Goal: Use online tool/utility: Utilize a website feature to perform a specific function

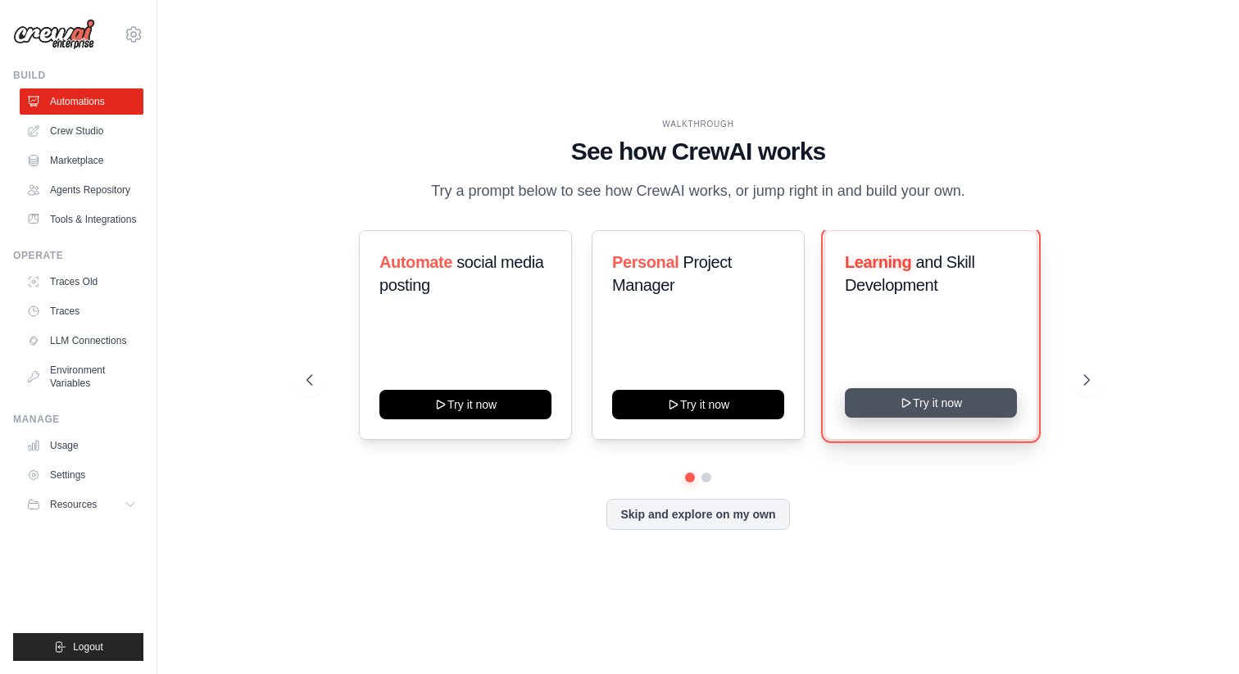
click at [862, 408] on button "Try it now" at bounding box center [931, 402] width 172 height 29
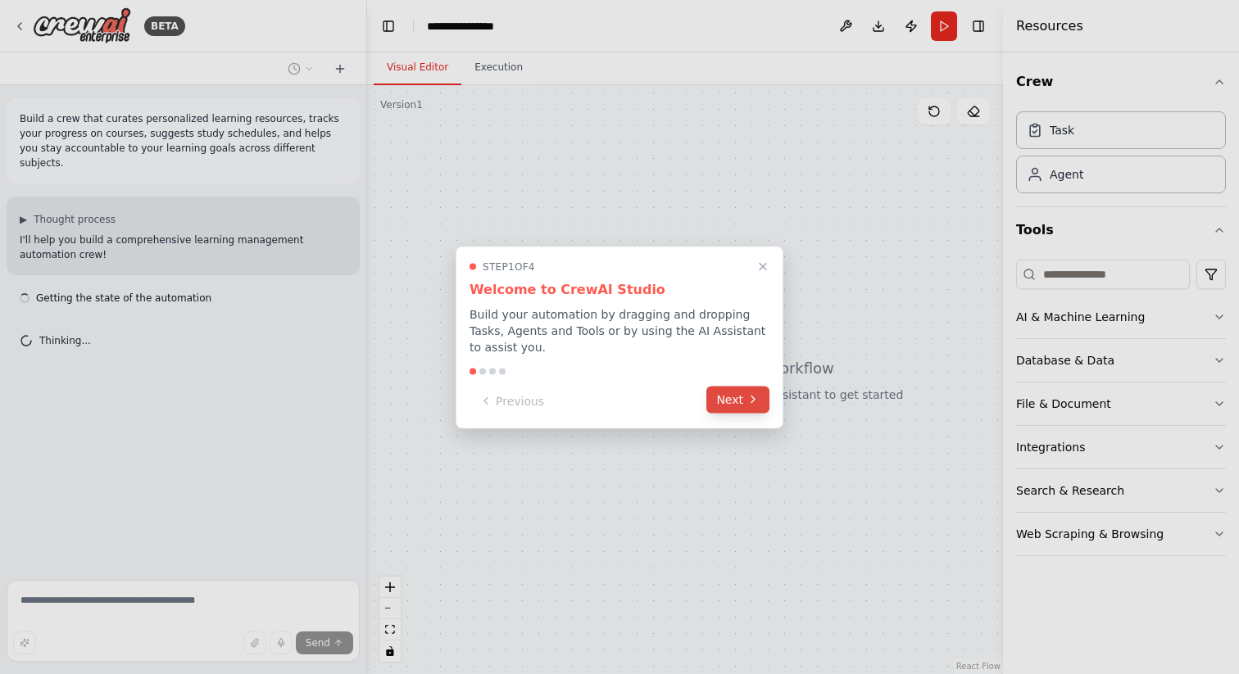
click at [728, 394] on button "Next" at bounding box center [737, 399] width 63 height 27
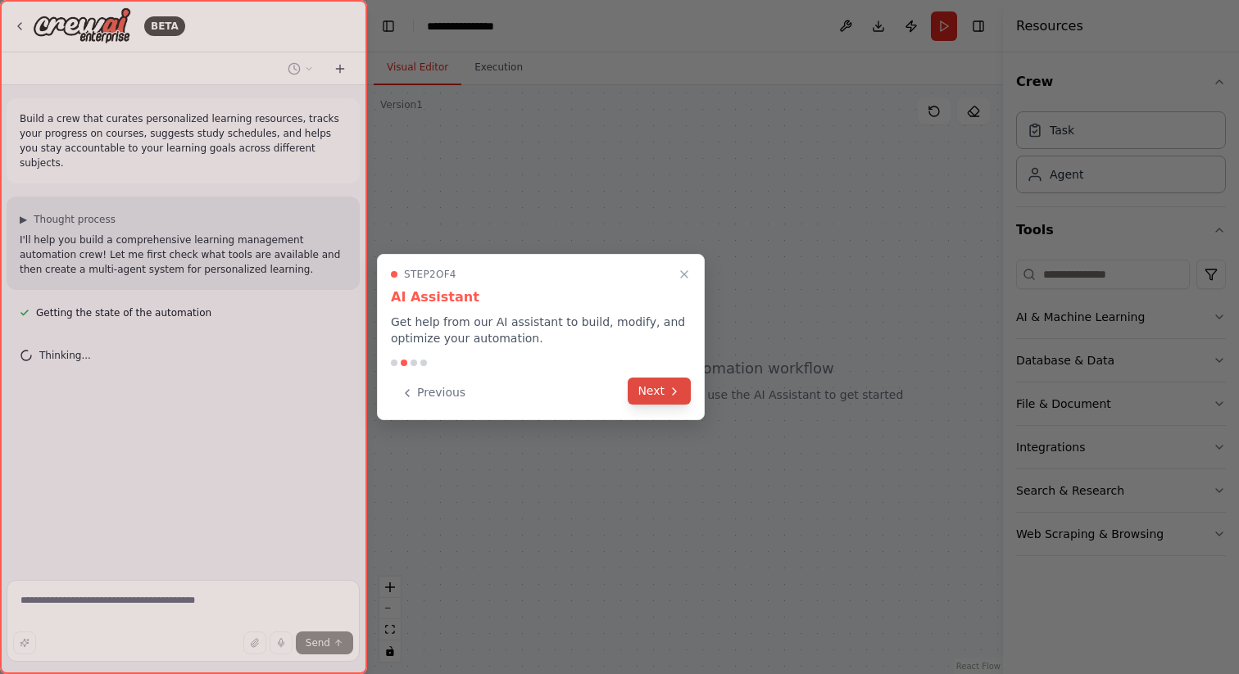
click at [660, 392] on button "Next" at bounding box center [659, 391] width 63 height 27
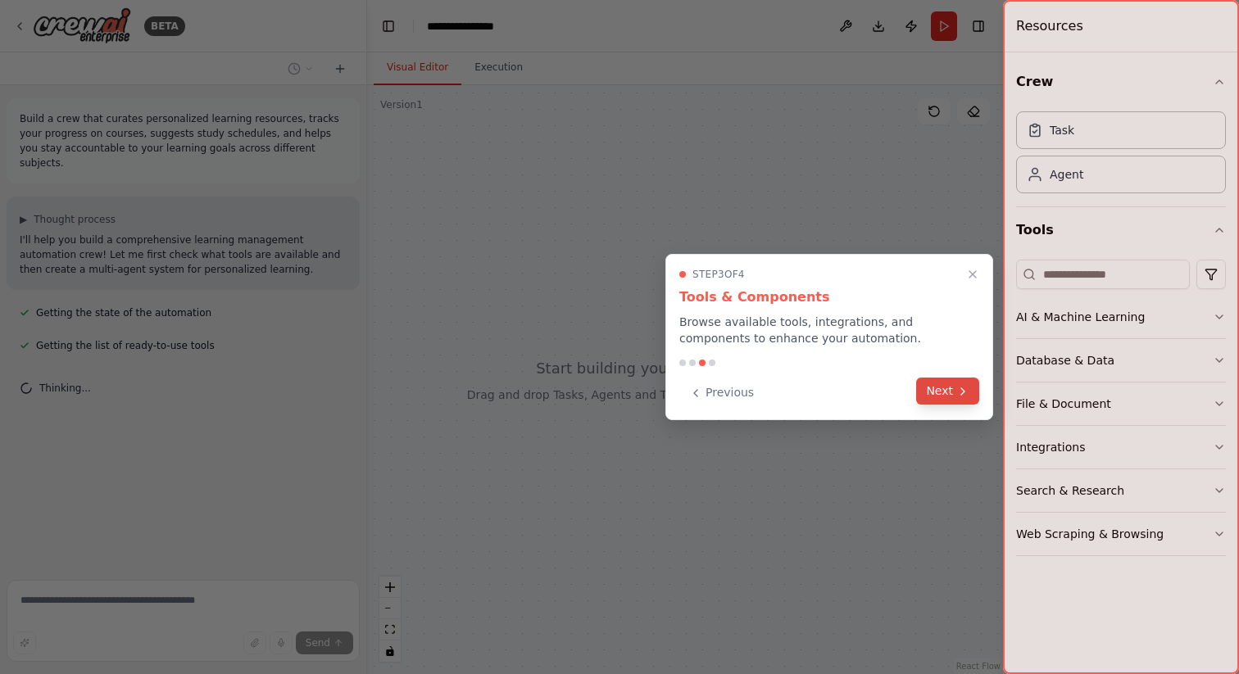
click at [965, 401] on button "Next" at bounding box center [947, 391] width 63 height 27
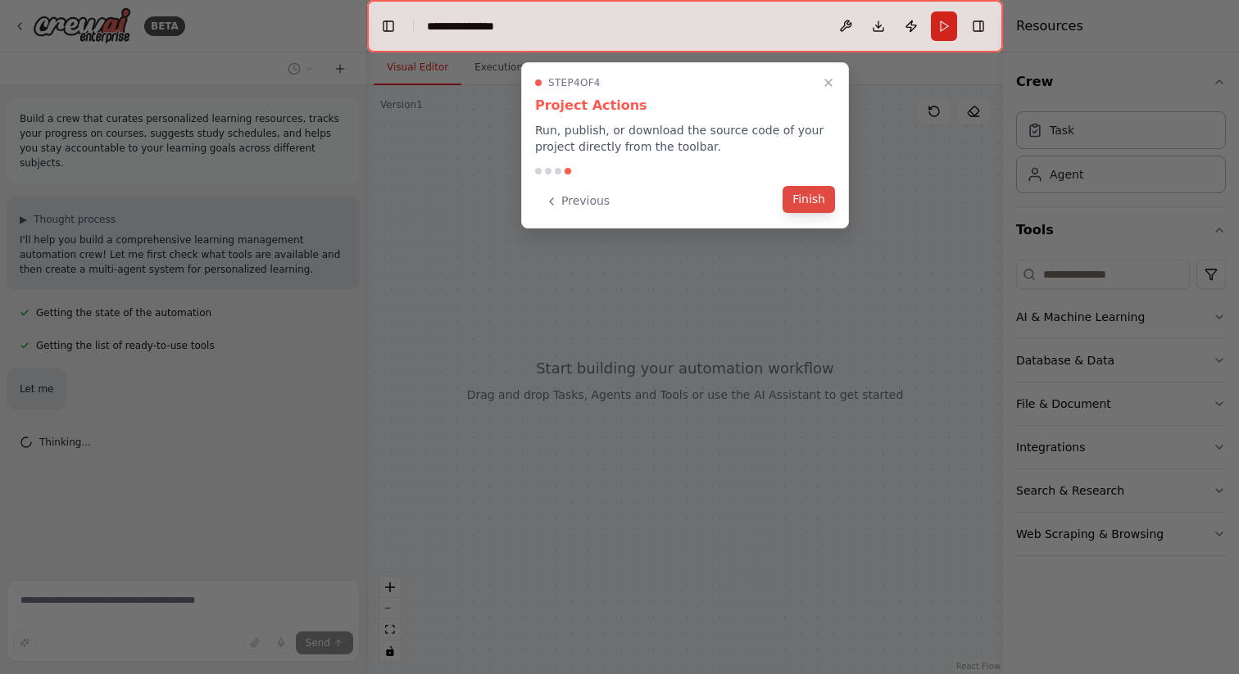
click at [815, 193] on button "Finish" at bounding box center [808, 199] width 52 height 27
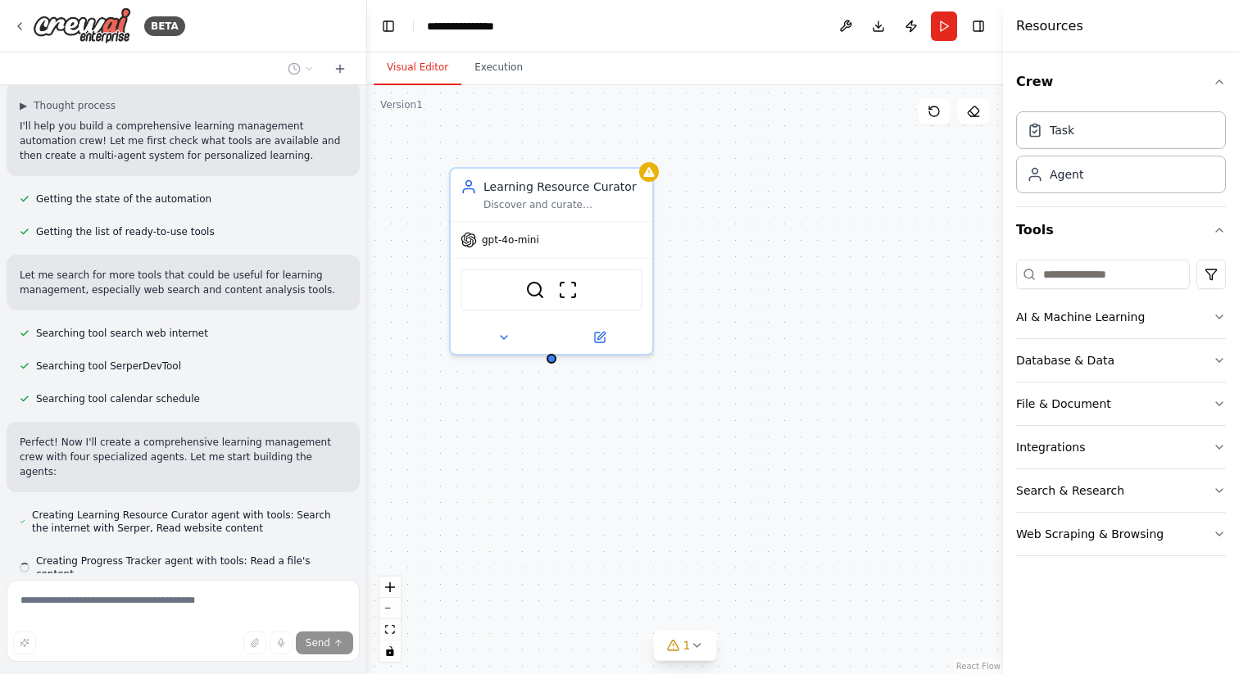
scroll to position [147, 0]
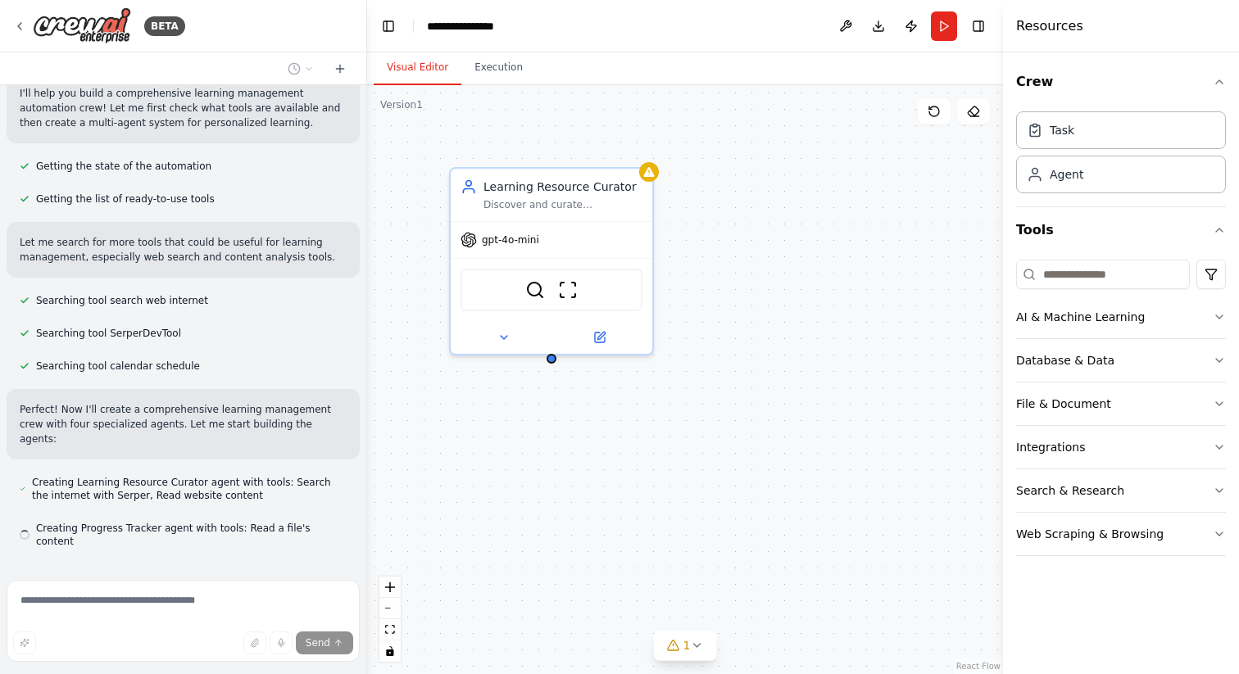
click at [538, 28] on header "**********" at bounding box center [685, 26] width 636 height 52
click at [583, 32] on header "**********" at bounding box center [685, 26] width 636 height 52
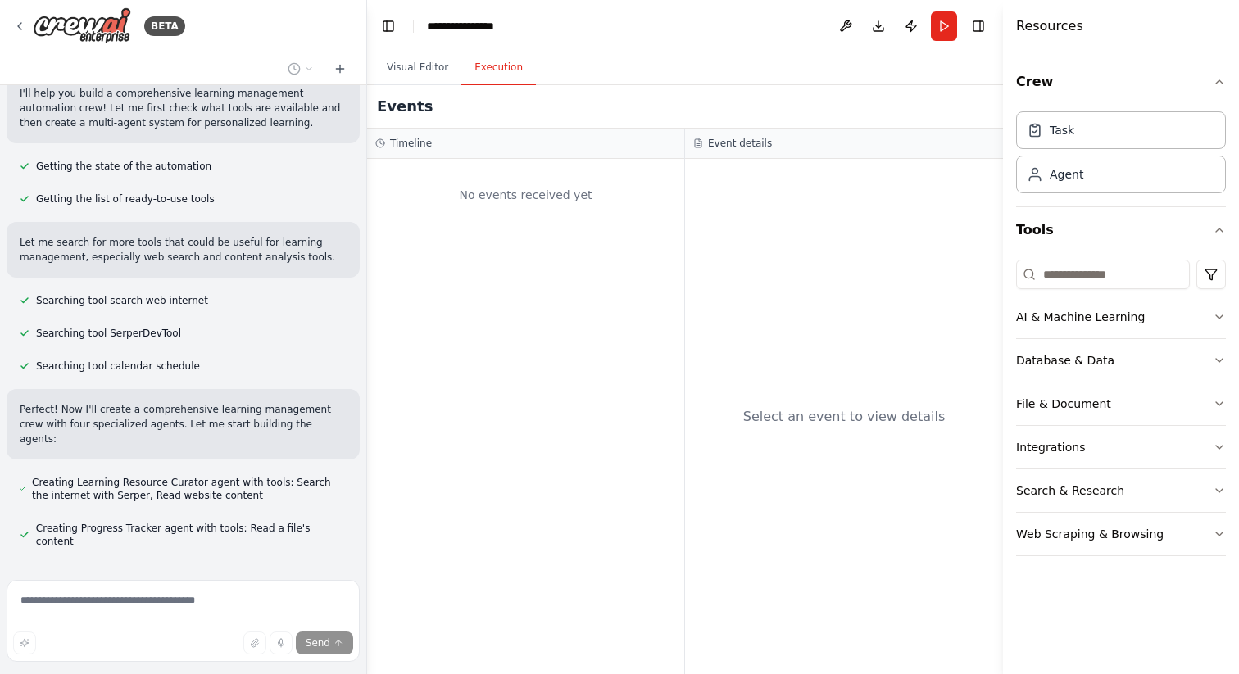
click at [506, 66] on button "Execution" at bounding box center [498, 68] width 75 height 34
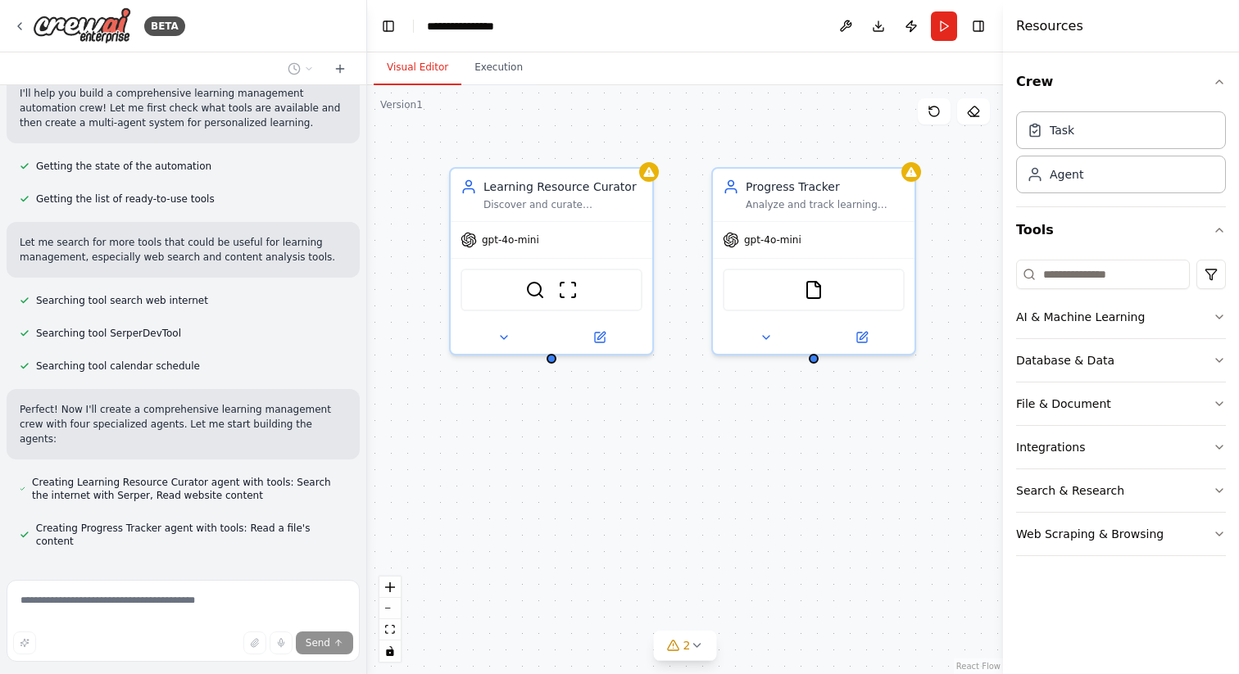
click at [429, 72] on button "Visual Editor" at bounding box center [418, 68] width 88 height 34
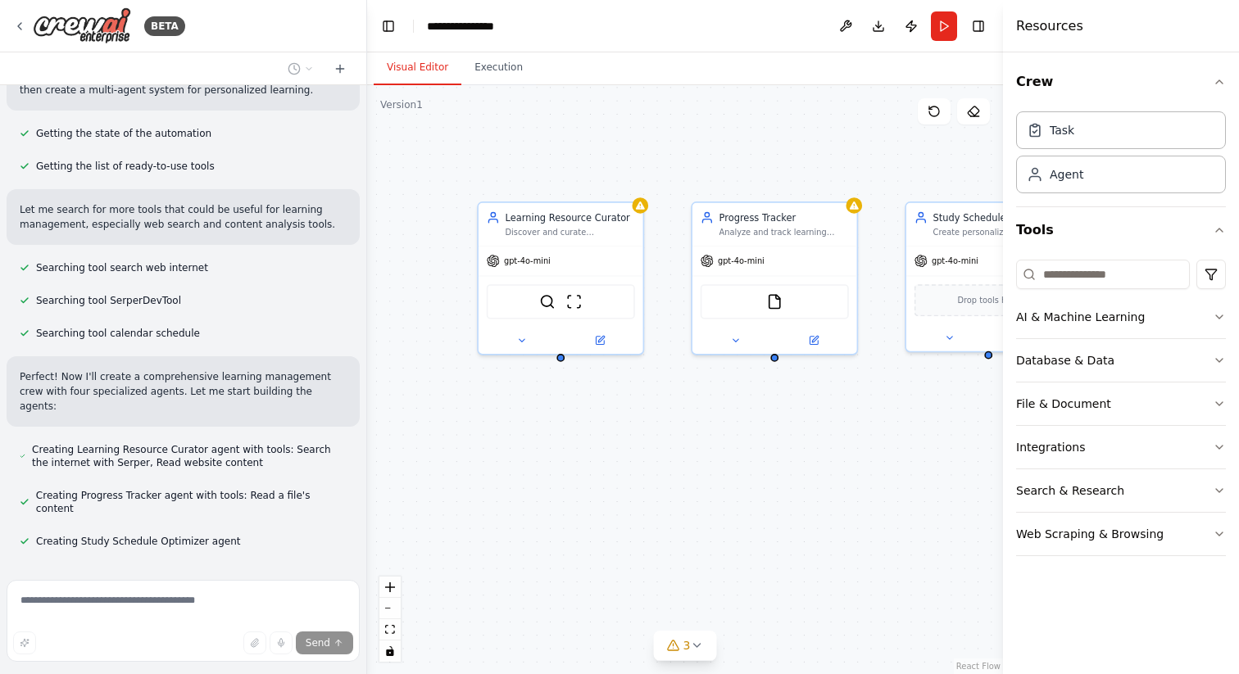
scroll to position [212, 0]
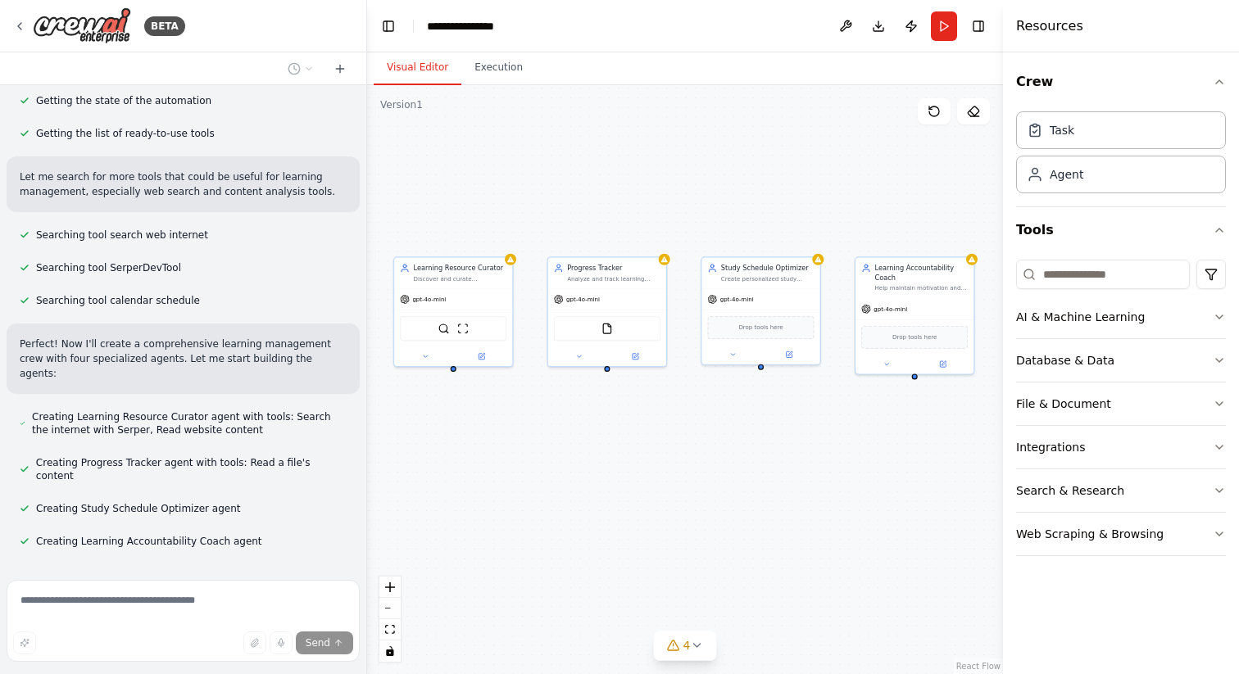
drag, startPoint x: 763, startPoint y: 427, endPoint x: 510, endPoint y: 424, distance: 253.2
click at [510, 424] on div "Learning Resource Curator Discover and curate personalized learning resources f…" at bounding box center [685, 379] width 636 height 589
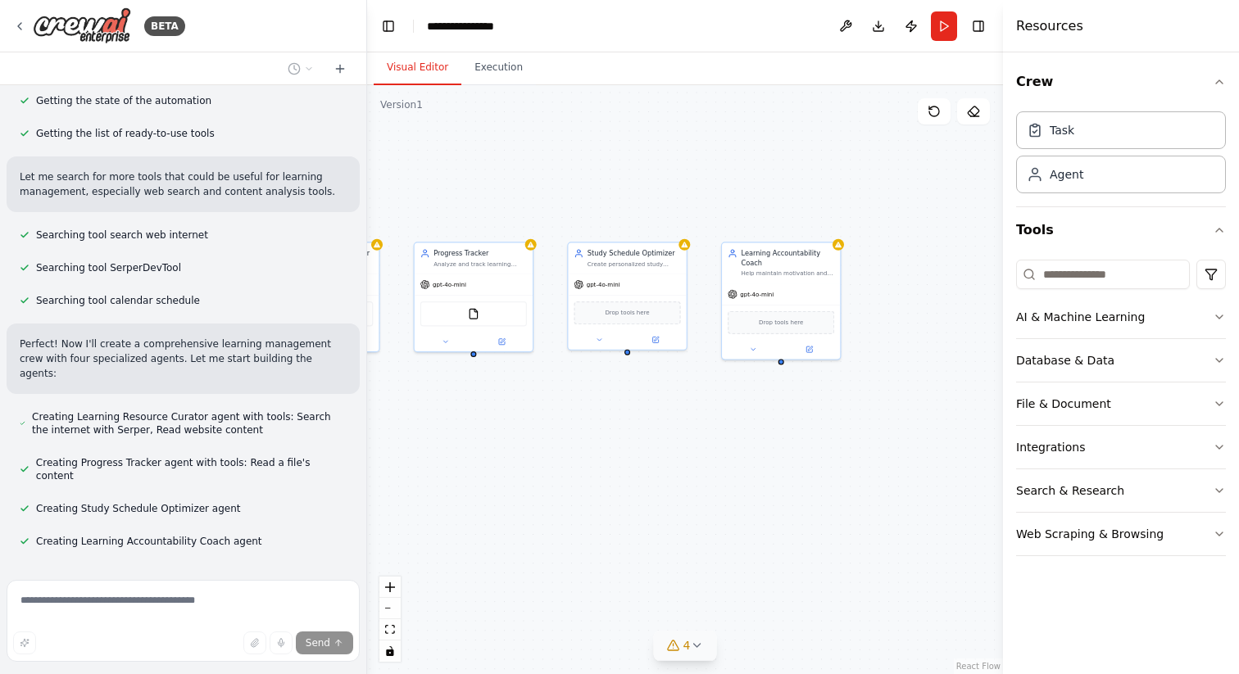
click at [667, 653] on div "4" at bounding box center [679, 645] width 24 height 16
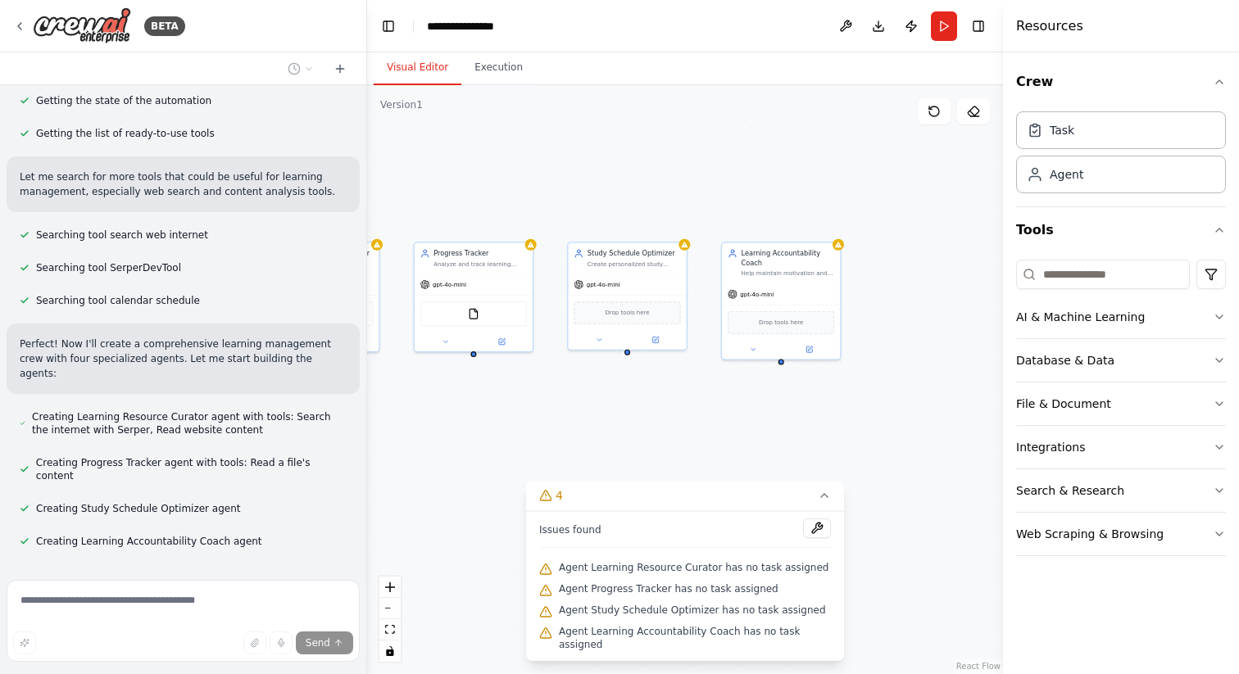
click at [655, 573] on span "Agent Learning Resource Curator has no task assigned" at bounding box center [694, 567] width 270 height 13
drag, startPoint x: 655, startPoint y: 576, endPoint x: 825, endPoint y: 576, distance: 170.4
click at [825, 576] on div "Agent Learning Resource Curator has no task assigned" at bounding box center [685, 568] width 292 height 21
click at [865, 523] on div "Learning Resource Curator Discover and curate personalized learning resources f…" at bounding box center [685, 379] width 636 height 589
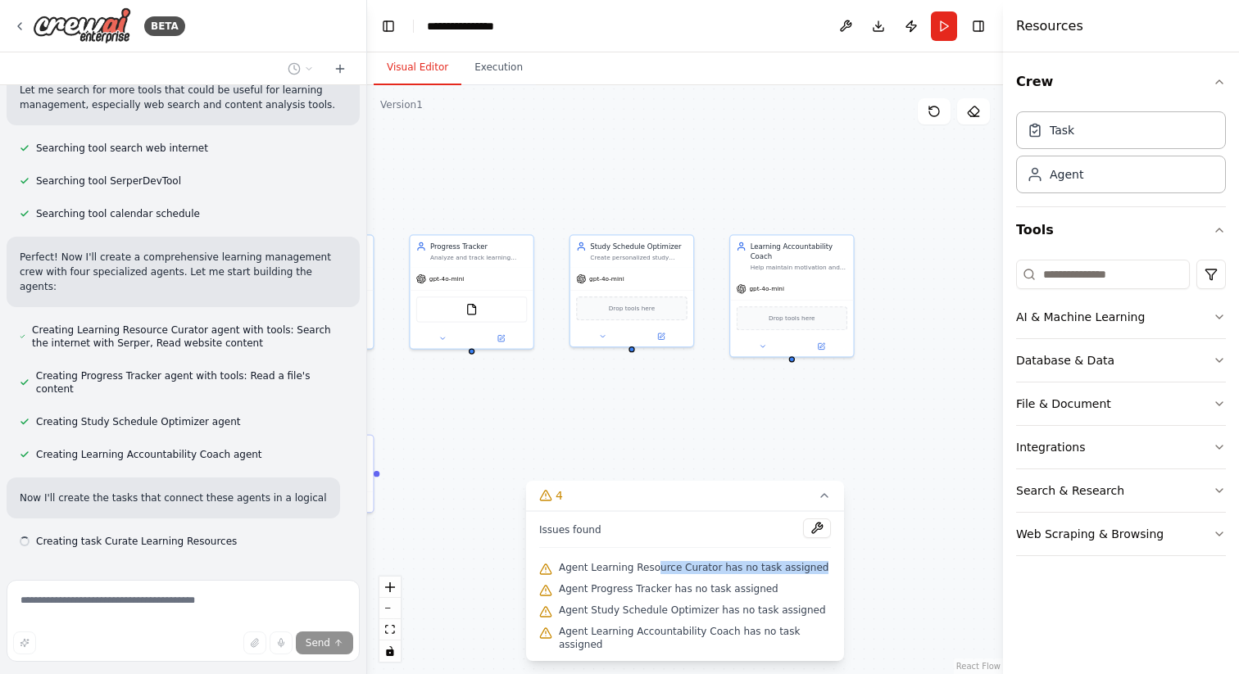
scroll to position [314, 0]
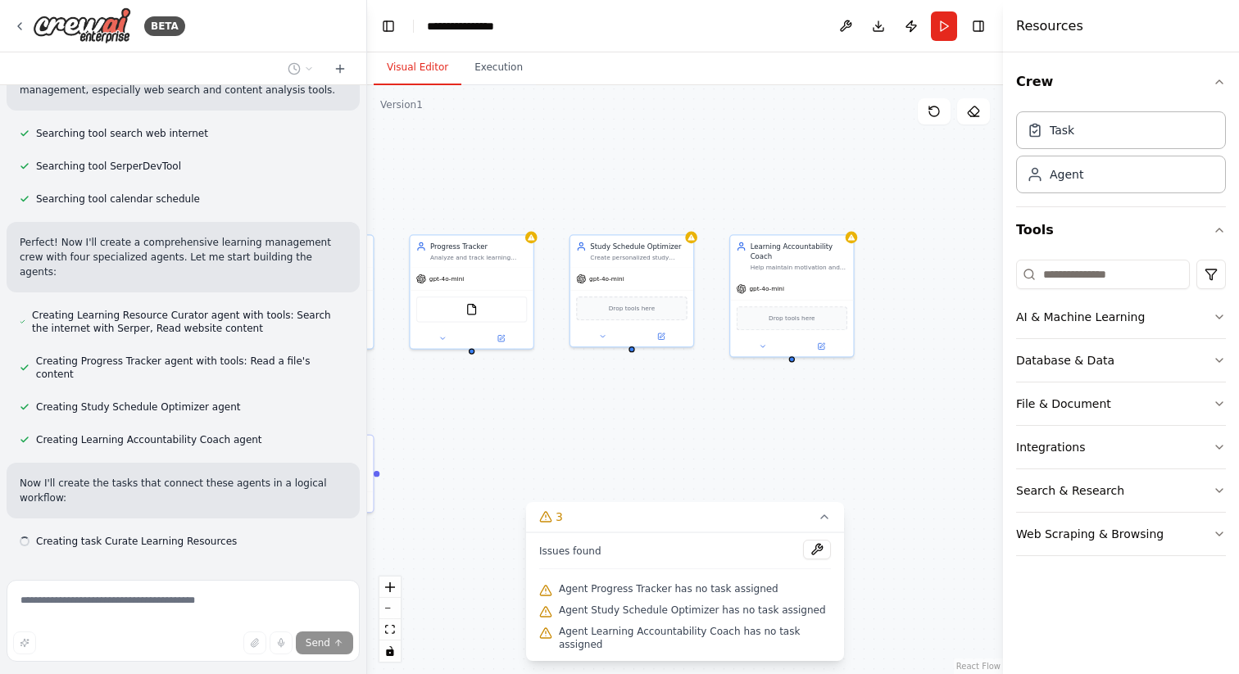
click at [719, 569] on div "Issues found" at bounding box center [685, 554] width 292 height 29
click at [710, 593] on div "Agent Progress Tracker has no task assigned" at bounding box center [685, 589] width 292 height 21
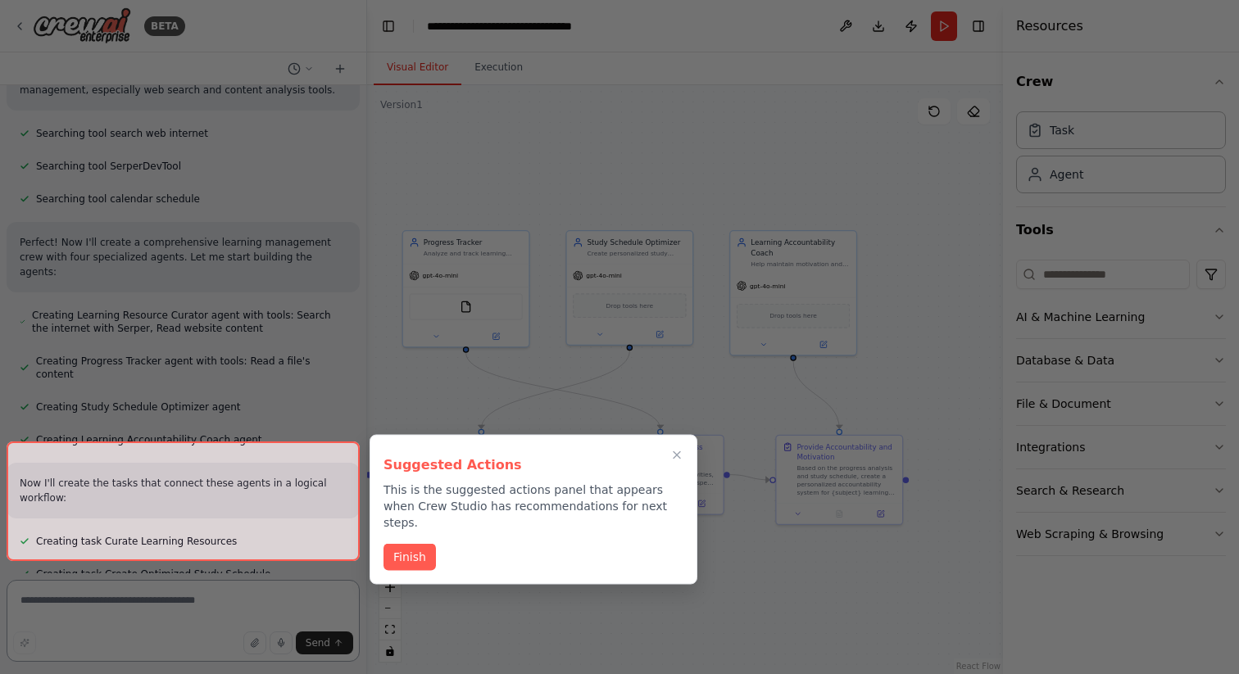
scroll to position [1241, 0]
